Goal: Check status

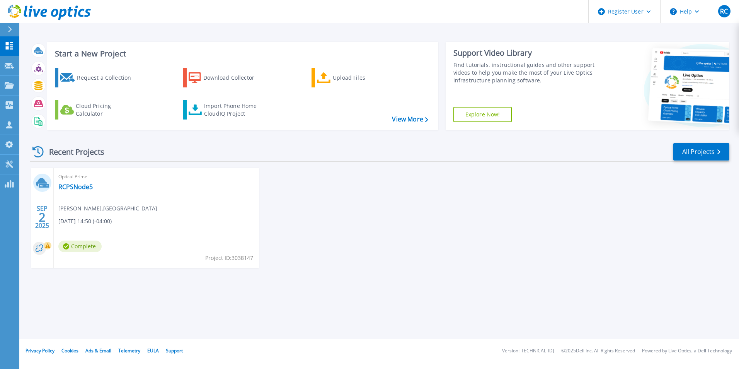
click at [137, 210] on span "[PERSON_NAME] , [GEOGRAPHIC_DATA]" at bounding box center [107, 208] width 99 height 9
click at [86, 247] on span "Complete" at bounding box center [79, 246] width 43 height 12
click at [75, 186] on link "RCPSNode5" at bounding box center [75, 187] width 34 height 8
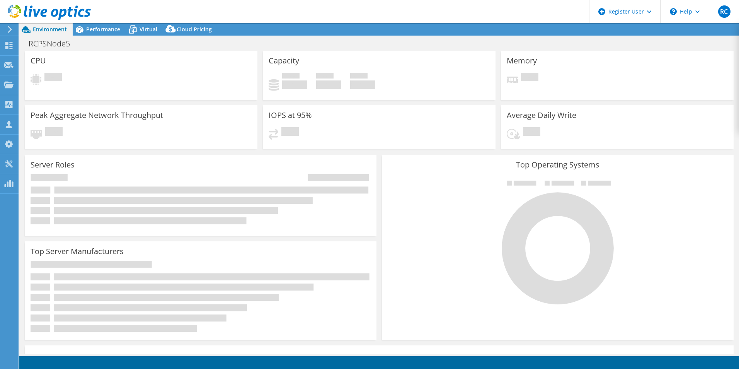
select select "USD"
